Goal: Task Accomplishment & Management: Use online tool/utility

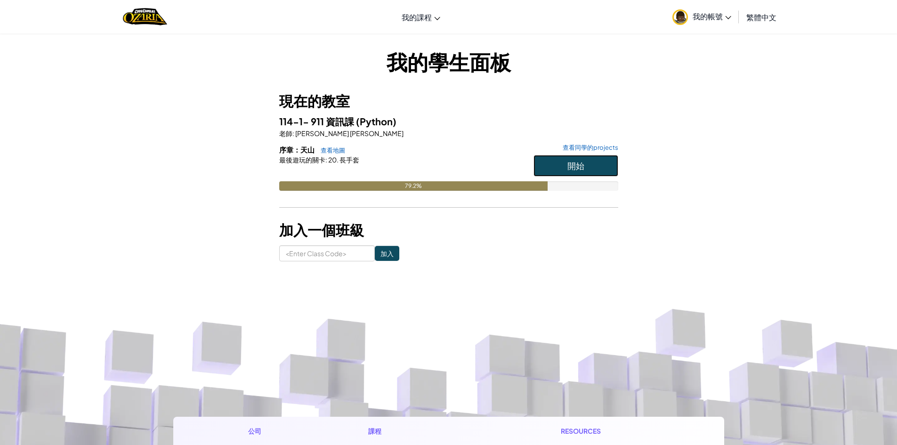
click at [562, 174] on button "開始" at bounding box center [576, 166] width 85 height 22
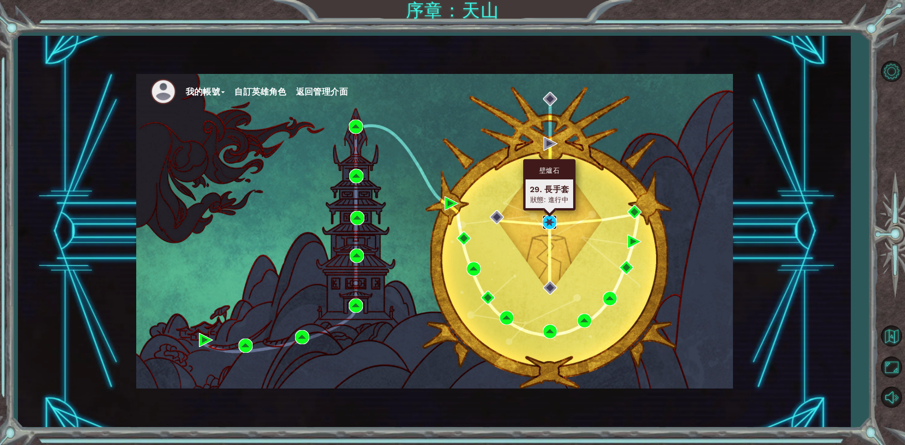
click at [554, 221] on img at bounding box center [549, 222] width 14 height 14
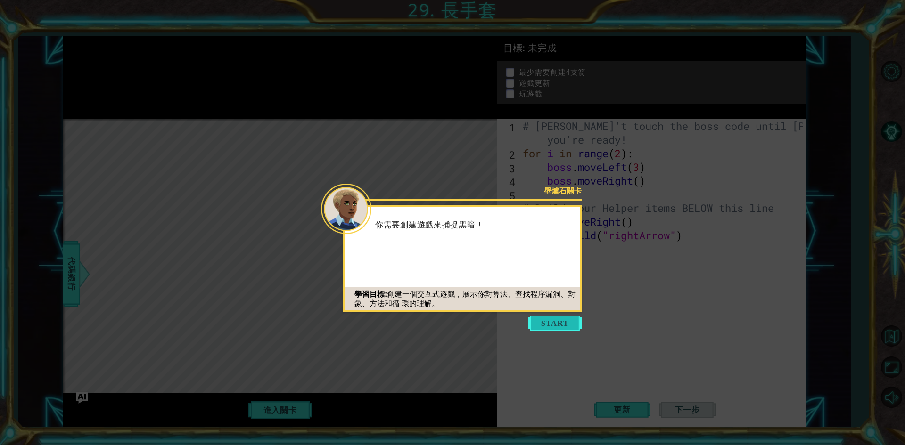
click at [546, 318] on button "Start" at bounding box center [555, 323] width 54 height 15
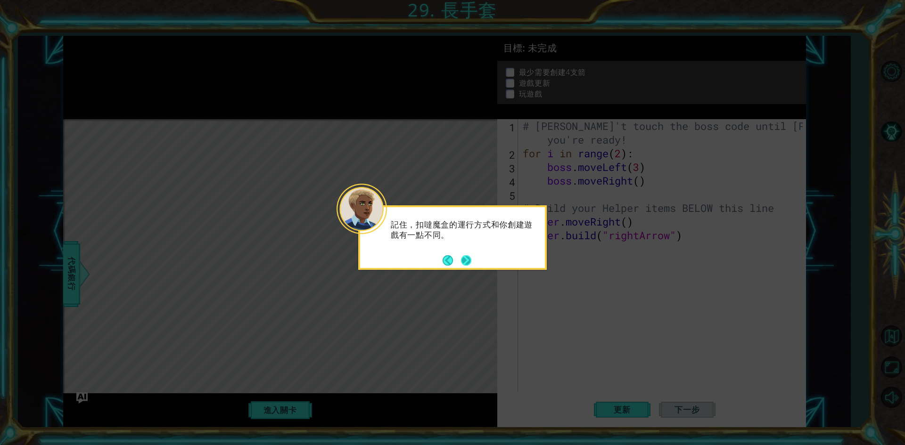
click at [471, 260] on button "Next" at bounding box center [466, 260] width 12 height 12
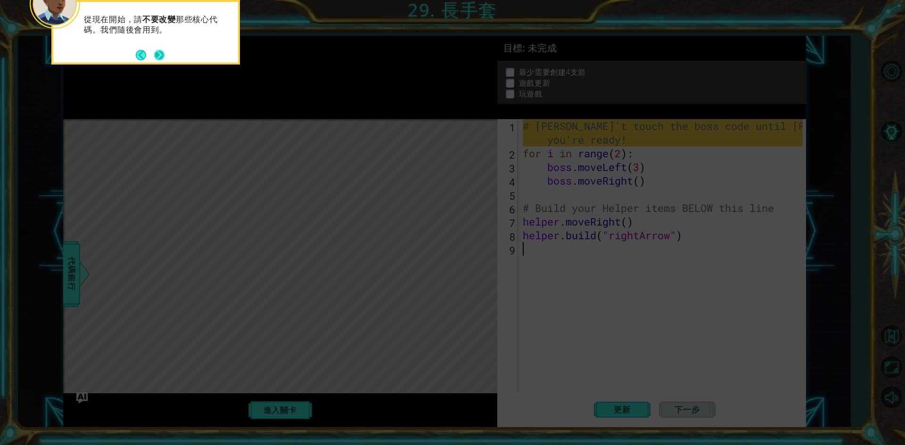
click at [156, 48] on button "Next" at bounding box center [159, 55] width 15 height 15
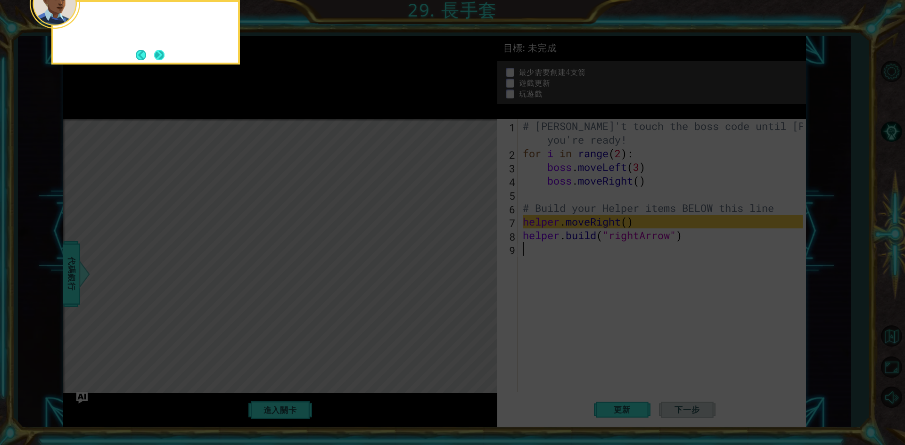
click at [153, 50] on button "Next" at bounding box center [159, 55] width 15 height 15
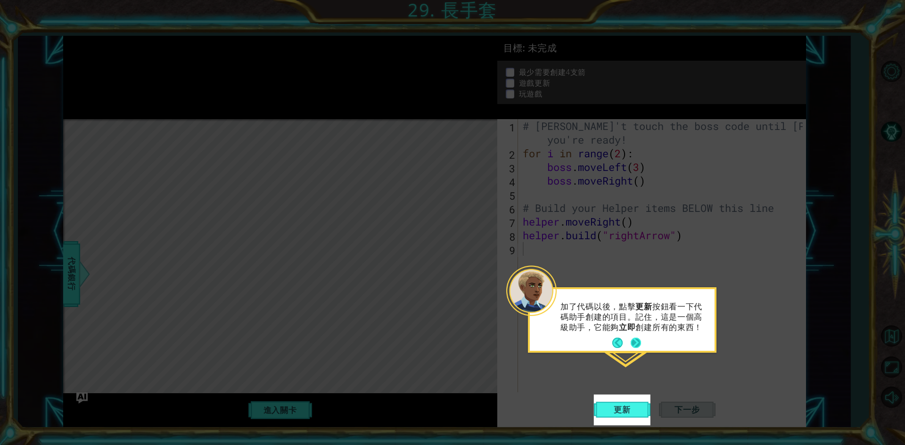
click at [634, 338] on button "Next" at bounding box center [635, 343] width 11 height 11
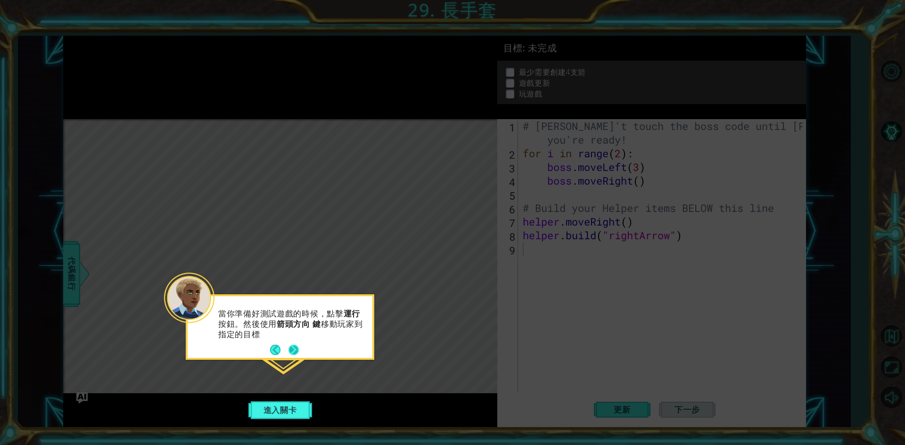
click at [290, 346] on button "Next" at bounding box center [293, 350] width 16 height 16
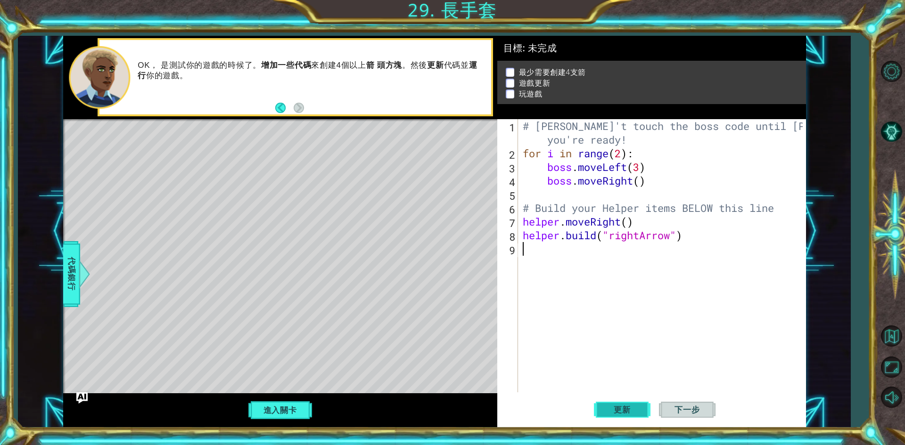
click at [621, 408] on span "更新" at bounding box center [622, 409] width 36 height 9
click at [287, 403] on button "進入關卡" at bounding box center [279, 410] width 67 height 18
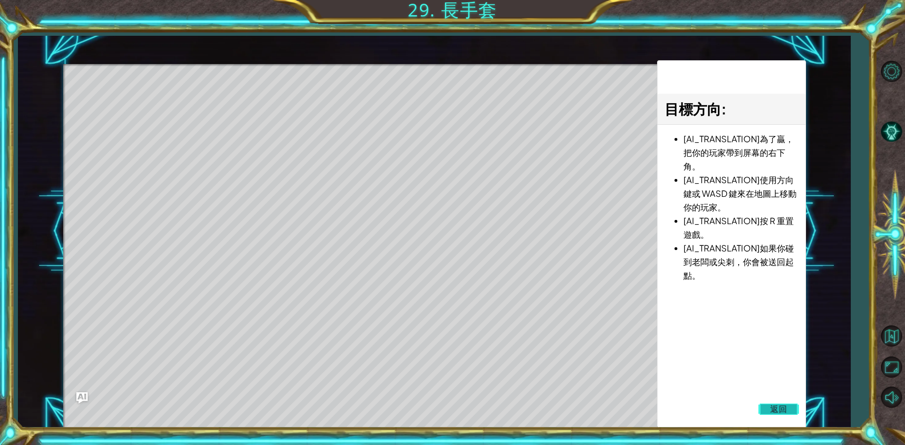
click at [774, 400] on button "返回" at bounding box center [778, 409] width 41 height 19
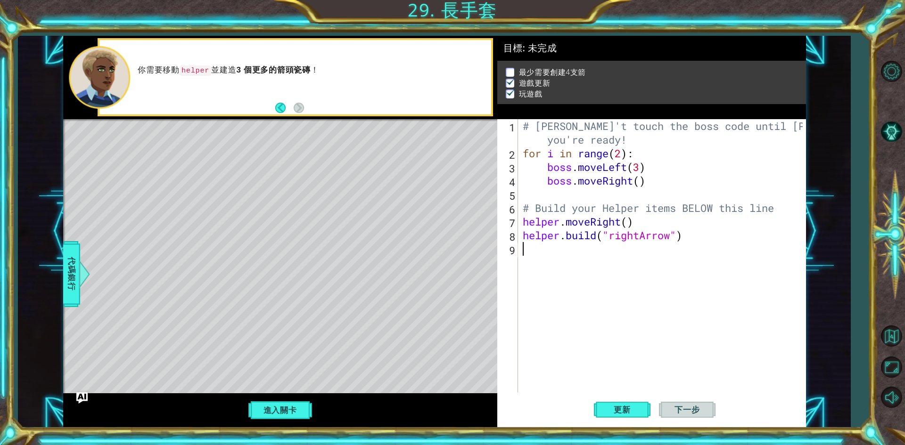
click at [590, 221] on div "# [PERSON_NAME]'t touch the boss code until [PERSON_NAME] says you're ready! fo…" at bounding box center [664, 276] width 286 height 314
click at [691, 232] on div "# [PERSON_NAME]'t touch the boss code until [PERSON_NAME] says you're ready! fo…" at bounding box center [664, 276] width 286 height 314
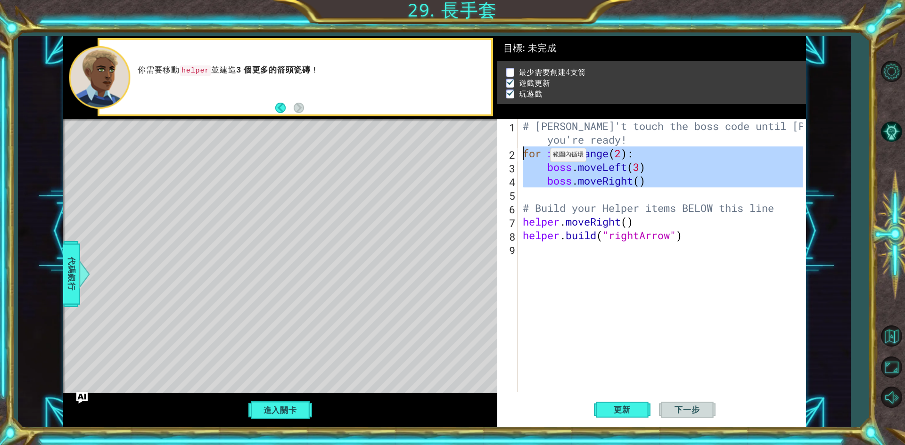
drag, startPoint x: 679, startPoint y: 190, endPoint x: 473, endPoint y: 149, distance: 209.8
click at [473, 149] on div "1 ההההההההההההההההההההההההההההההההההההההההההההההההההההההההההההההההההההההההההההה…" at bounding box center [434, 232] width 742 height 392
type textarea "for i in range(2): boss.moveLeft(3)"
click at [546, 253] on div "# [PERSON_NAME]'t touch the boss code until [PERSON_NAME] says you're ready! fo…" at bounding box center [664, 276] width 286 height 314
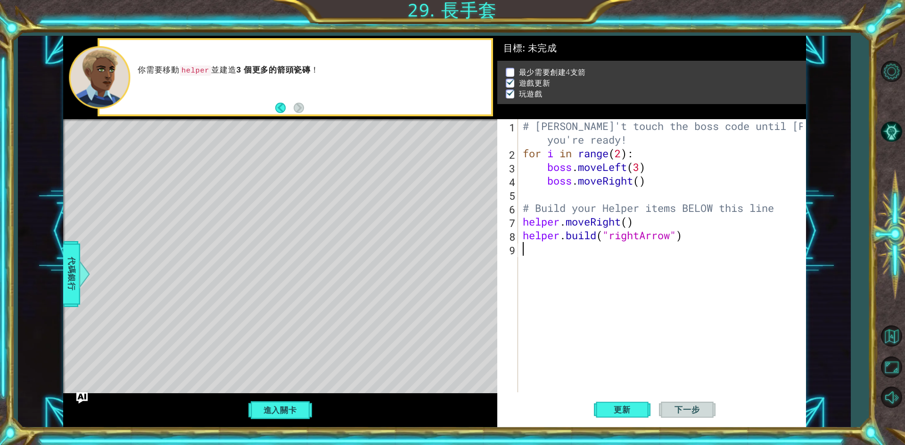
paste textarea "for i in range(2): boss.moveLeft(3)"
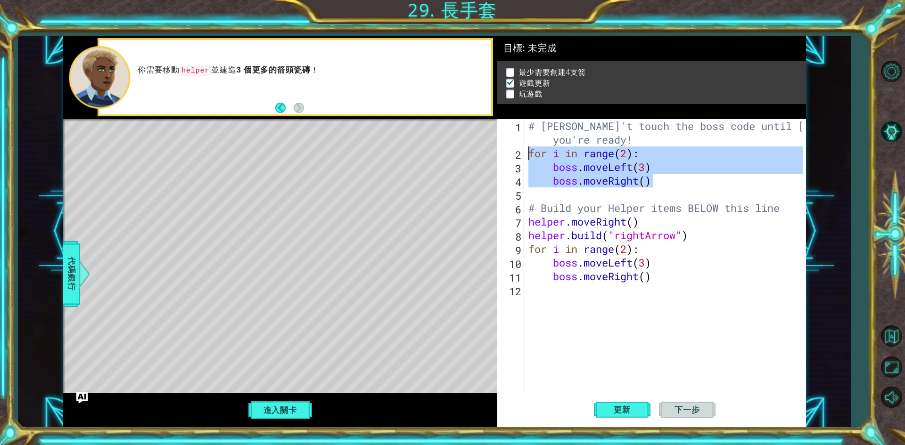
drag, startPoint x: 676, startPoint y: 182, endPoint x: 488, endPoint y: 156, distance: 190.2
click at [488, 156] on div "1 ההההההההההההההההההההההההההההההההההההההההההההההההההההההההההההההההההההההההההההה…" at bounding box center [434, 232] width 742 height 392
type textarea "for i in range(2): boss.moveLeft(3)"
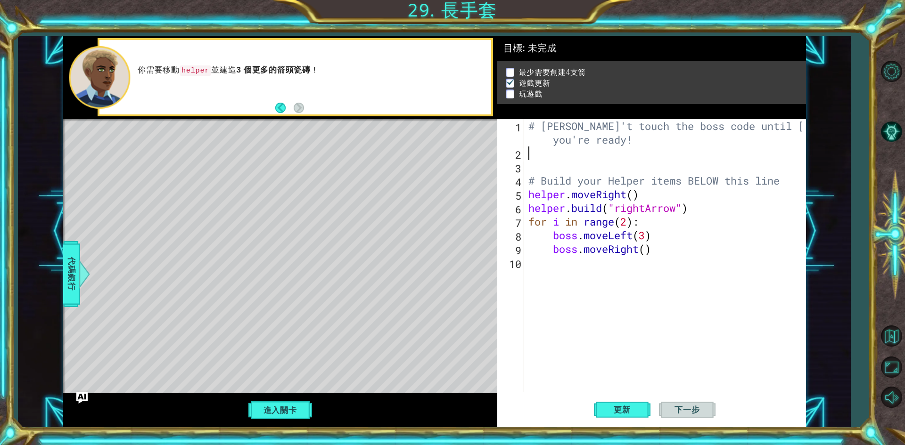
click at [634, 199] on div "# [PERSON_NAME]'t touch the boss code until [PERSON_NAME] says you're ready! # …" at bounding box center [666, 276] width 281 height 314
type textarea "boss.moveLeft(3) boss.moveRight()"
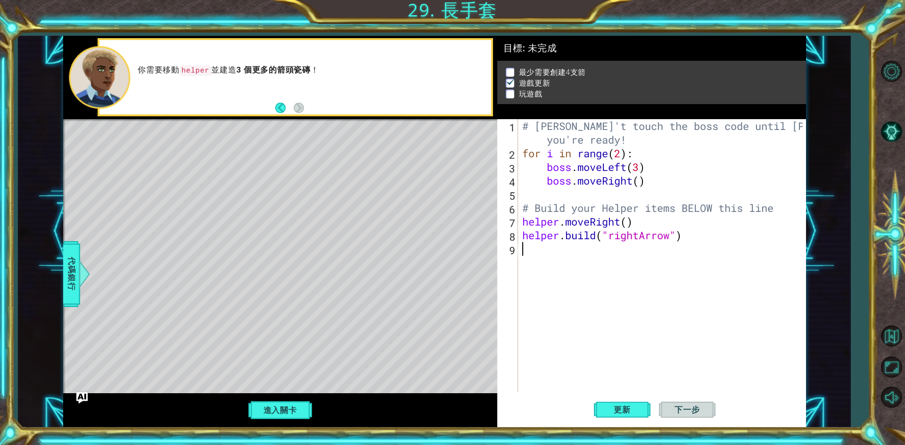
click at [693, 407] on span "下一步" at bounding box center [687, 409] width 44 height 9
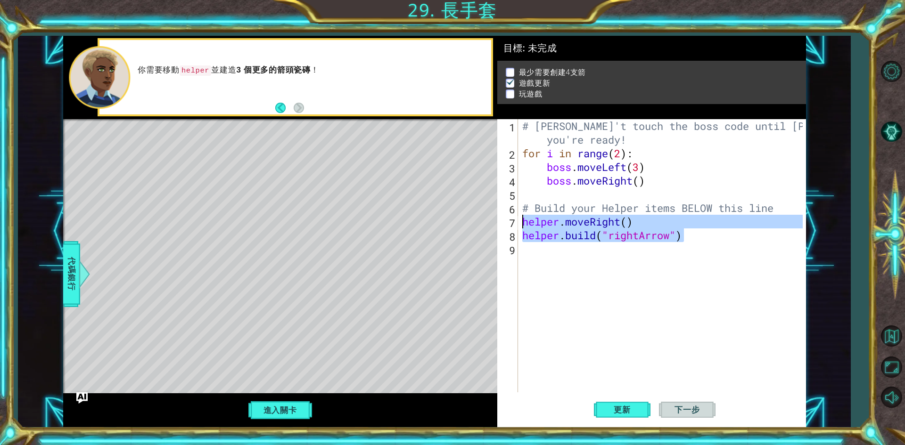
drag, startPoint x: 701, startPoint y: 239, endPoint x: 488, endPoint y: 215, distance: 213.8
click at [488, 215] on div "1 ההההההההההההההההההההההההההההההההההההההההההההההההההההההההההההההההההההההההההההה…" at bounding box center [434, 232] width 742 height 392
type textarea "helper.moveRight() [DOMAIN_NAME]("rightArrow")"
click at [542, 258] on div "# [PERSON_NAME]'t touch the boss code until [PERSON_NAME] says you're ready! fo…" at bounding box center [663, 276] width 287 height 314
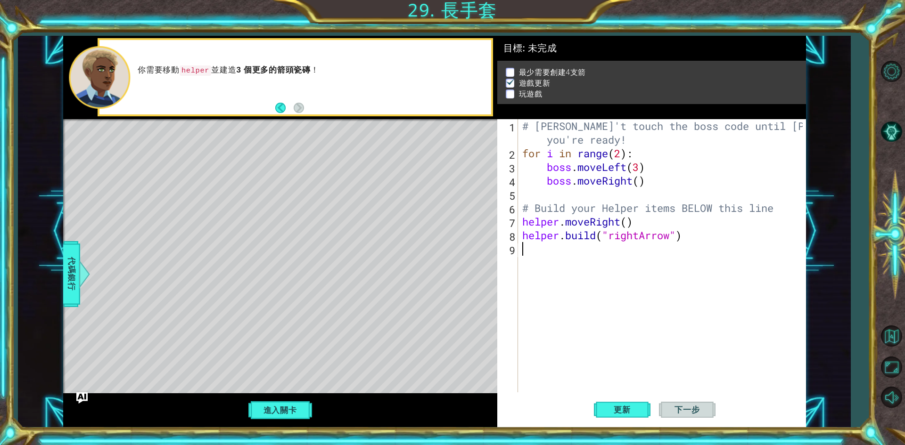
paste textarea "[DOMAIN_NAME]("rightArrow")"
type textarea "[DOMAIN_NAME]("rightArrow")"
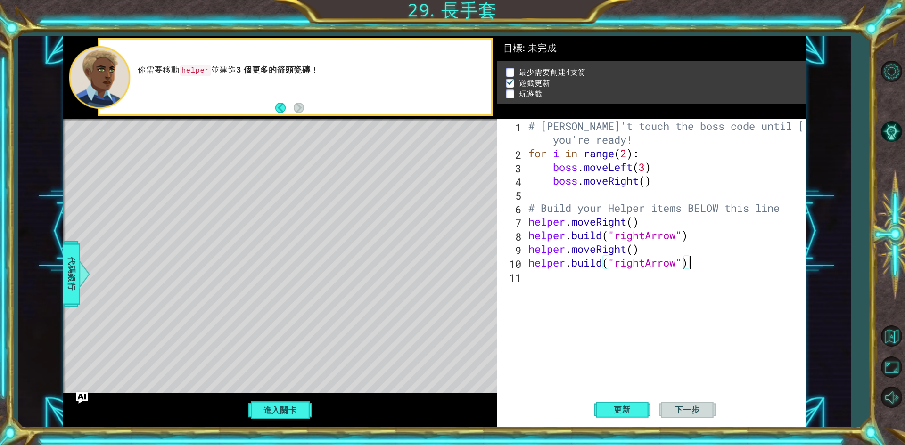
click at [566, 279] on div "# [PERSON_NAME]'t touch the boss code until [PERSON_NAME] says you're ready! fo…" at bounding box center [666, 276] width 281 height 314
paste textarea "[DOMAIN_NAME]("rightArrow")"
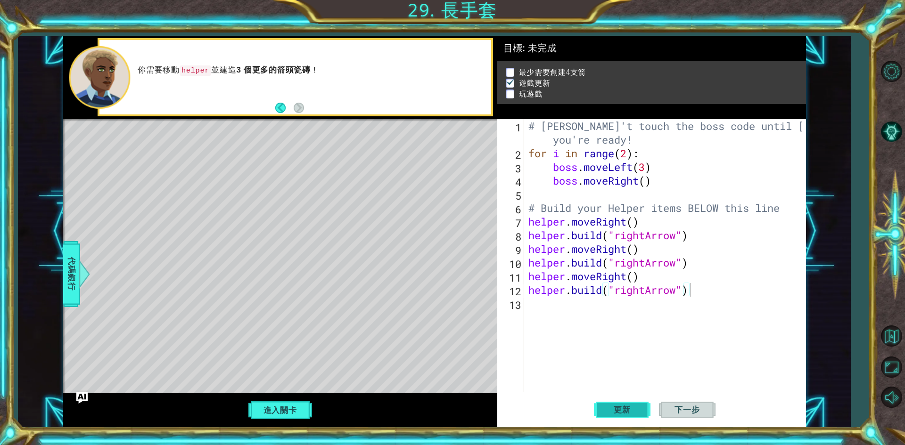
click at [632, 411] on span "更新" at bounding box center [622, 409] width 36 height 9
click at [296, 410] on button "進入關卡" at bounding box center [279, 410] width 67 height 18
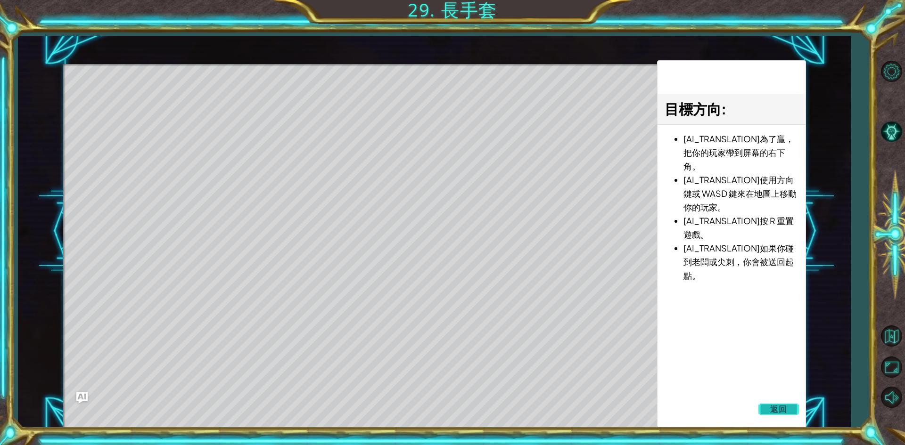
click at [765, 407] on button "返回" at bounding box center [778, 409] width 41 height 19
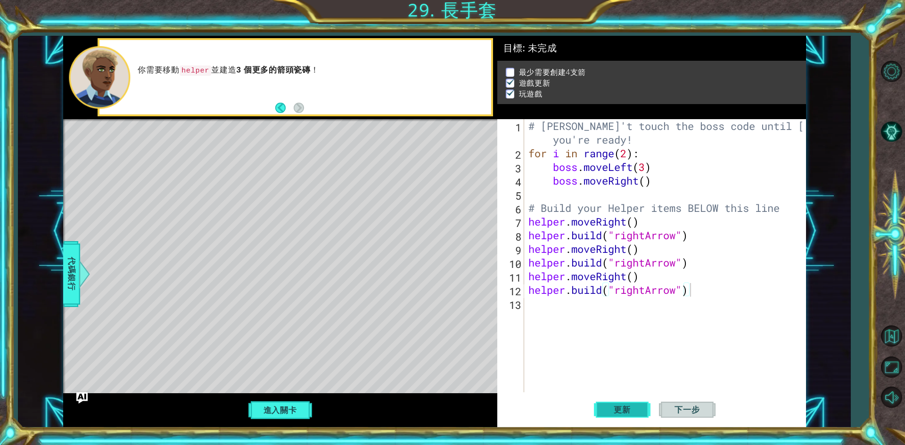
click at [639, 408] on button "更新" at bounding box center [622, 410] width 57 height 31
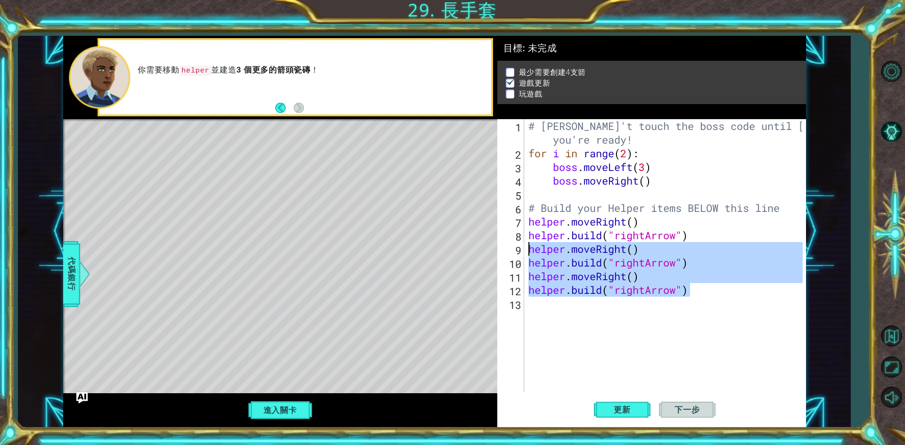
drag, startPoint x: 701, startPoint y: 293, endPoint x: 486, endPoint y: 250, distance: 219.6
click at [486, 250] on div "1 ההההההההההההההההההההההההההההההההההההההההההההההההההההההההההההההההההההההההההההה…" at bounding box center [434, 232] width 742 height 392
type textarea "helper.moveRight() [DOMAIN_NAME]("rightArrow")"
